Goal: Task Accomplishment & Management: Manage account settings

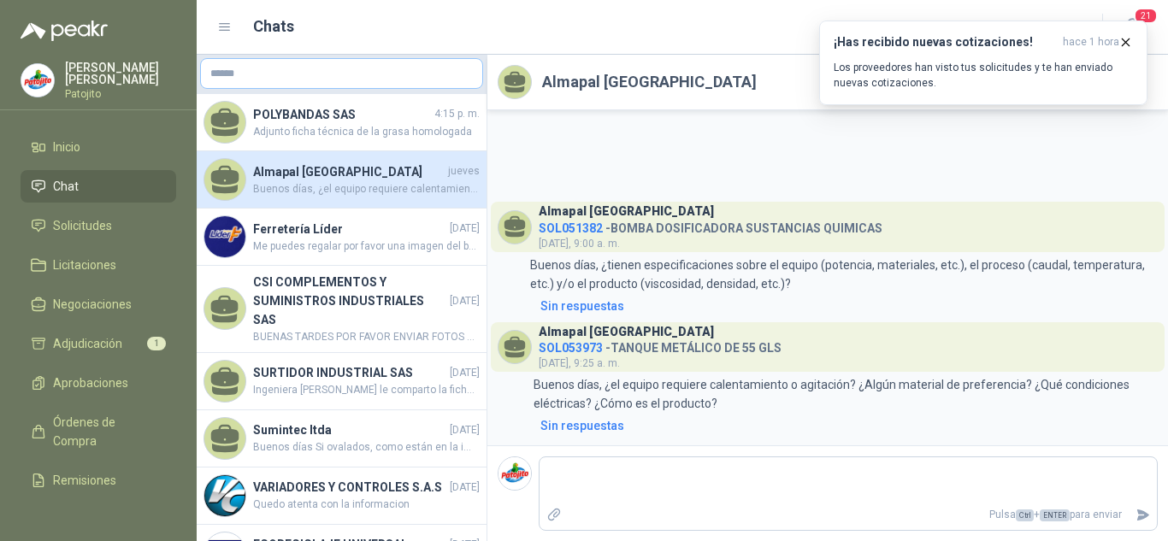
scroll to position [598, 0]
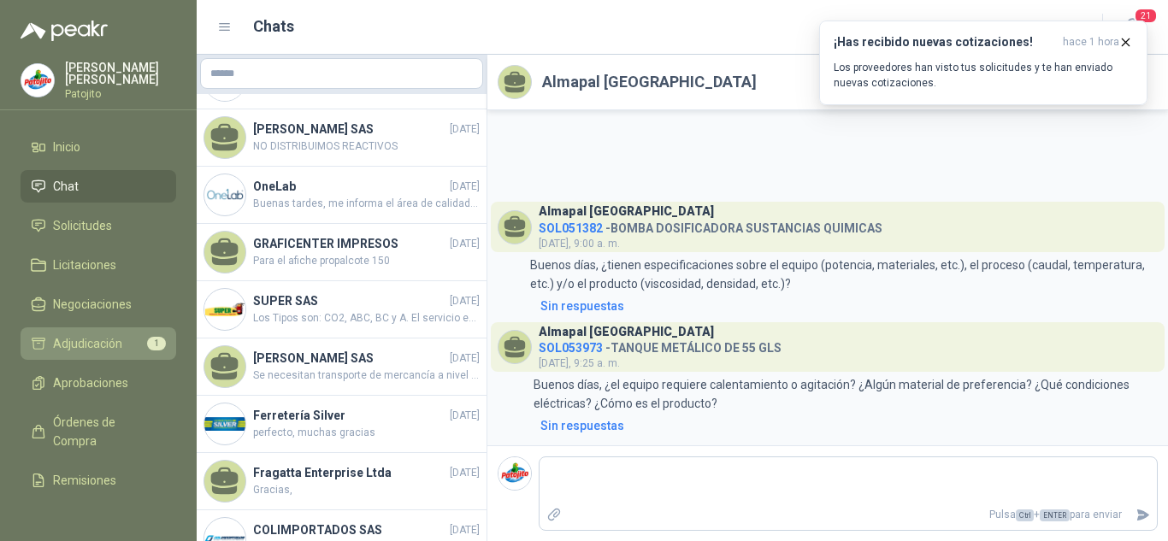
click at [63, 339] on span "Adjudicación" at bounding box center [87, 343] width 69 height 19
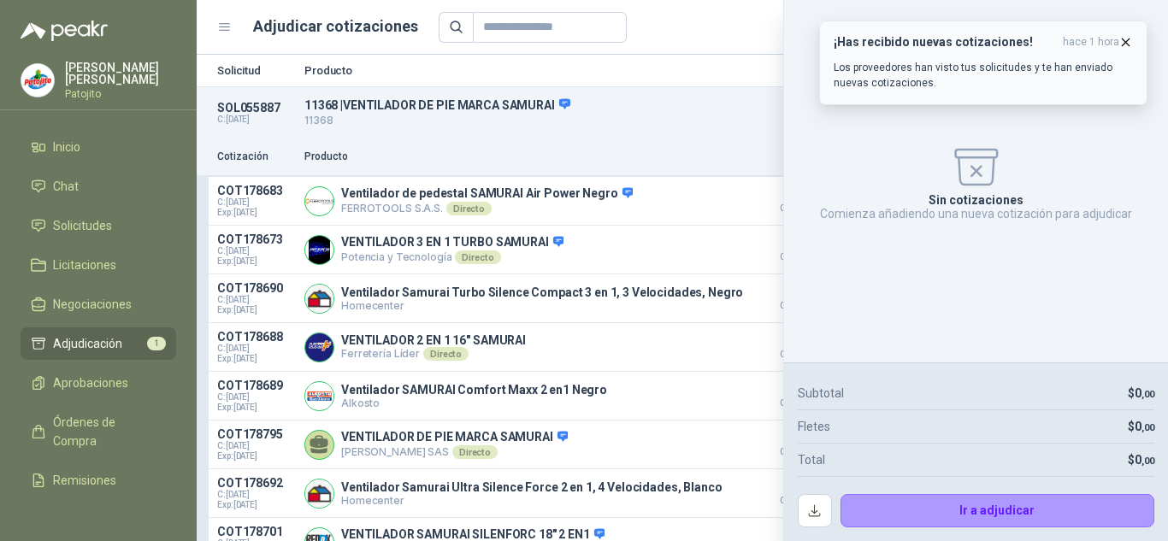
click at [1122, 47] on icon "button" at bounding box center [1125, 42] width 15 height 15
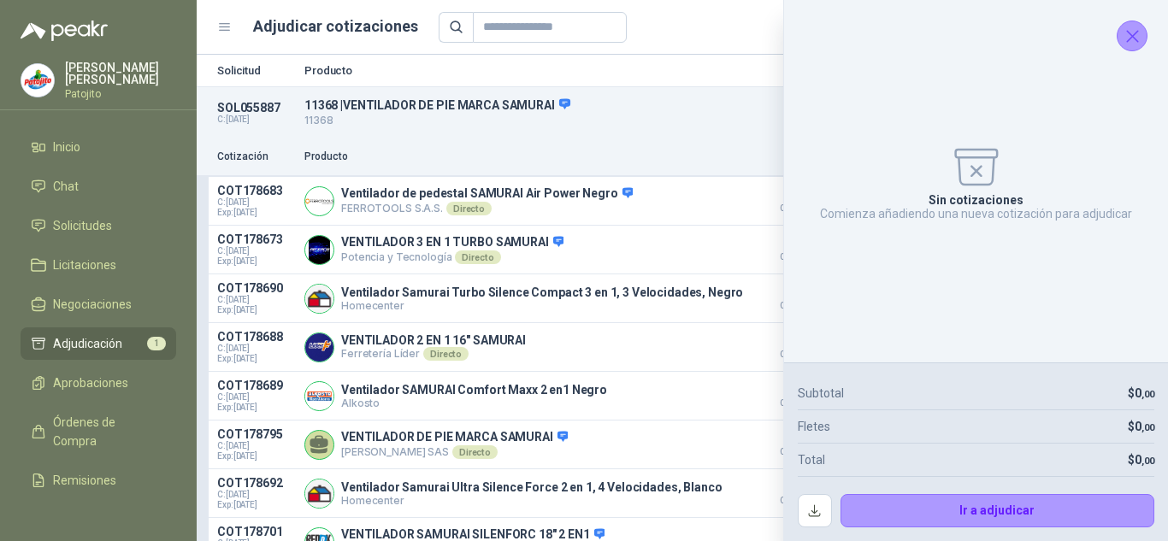
click at [721, 60] on div "Solicitud Producto Cantidad Dirección Docs" at bounding box center [682, 71] width 971 height 32
click at [1134, 29] on icon "Cerrar" at bounding box center [1131, 36] width 21 height 21
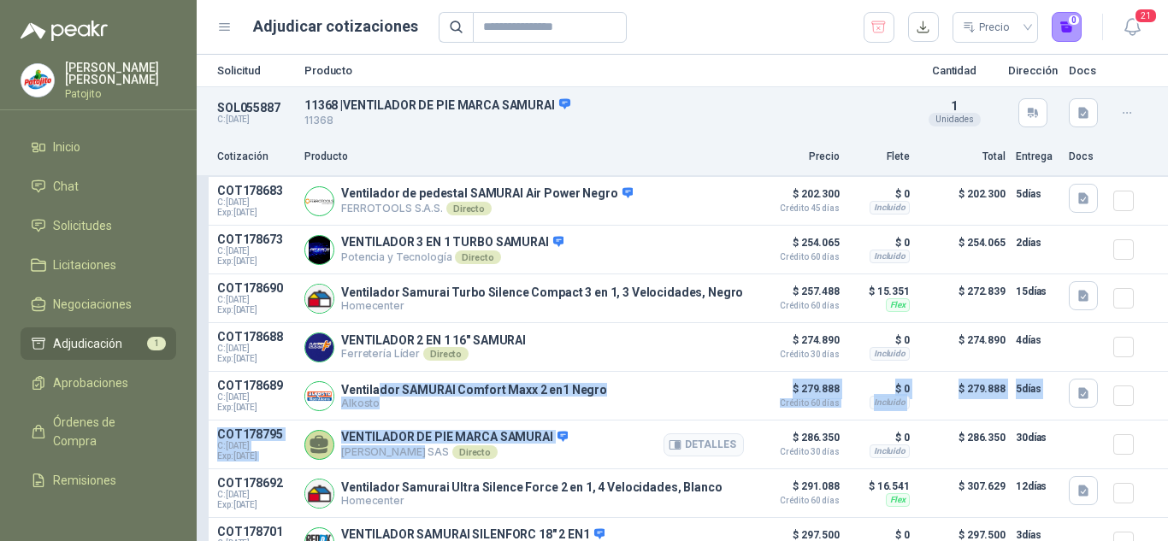
drag, startPoint x: 380, startPoint y: 397, endPoint x: 416, endPoint y: 450, distance: 63.8
click at [416, 450] on div "COT178683 C: [DATE] Exp: [DATE] Ventilador de pedestal SAMURAI Air Power Negro …" at bounding box center [682, 396] width 971 height 438
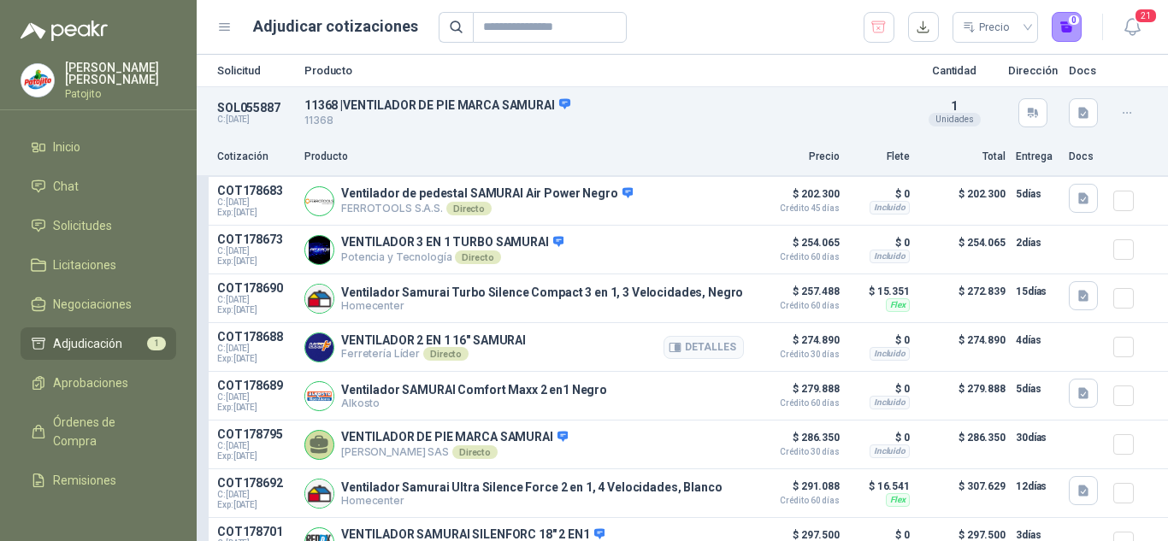
click at [604, 358] on div "VENTILADOR 2 EN 1 16" SAMURAI Ferretería Líder Directo Detalles" at bounding box center [523, 347] width 439 height 34
